Goal: Information Seeking & Learning: Learn about a topic

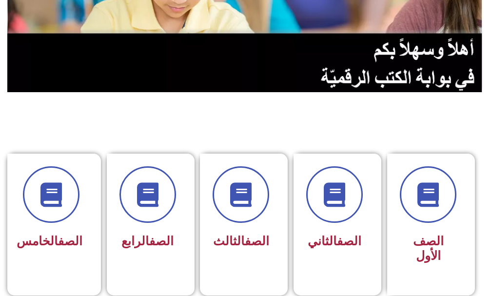
scroll to position [195, 0]
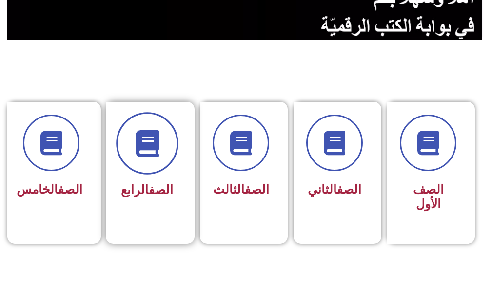
click at [143, 137] on icon at bounding box center [147, 143] width 27 height 27
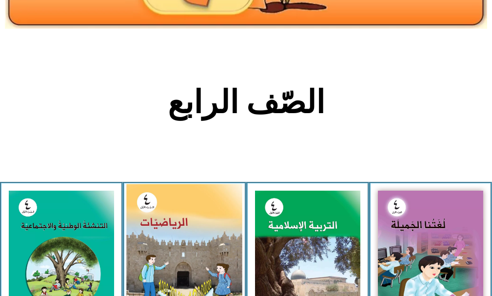
scroll to position [244, 0]
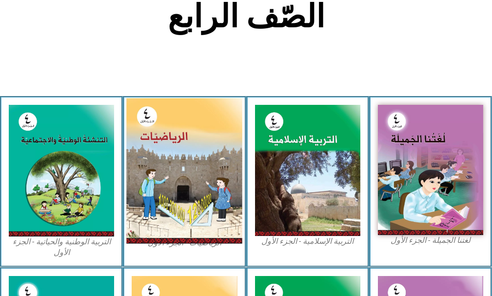
click at [160, 175] on img at bounding box center [184, 171] width 116 height 145
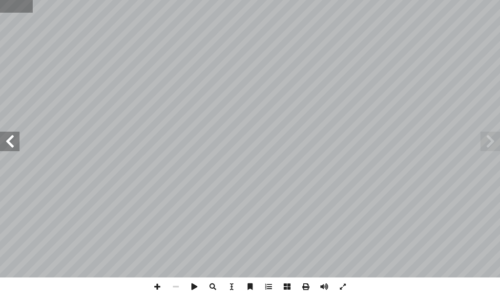
click at [19, 5] on input "text" at bounding box center [16, 6] width 33 height 13
type input "**"
click at [155, 286] on span at bounding box center [157, 287] width 19 height 19
click at [6, 137] on span at bounding box center [10, 142] width 20 height 20
